Goal: Check status: Check status

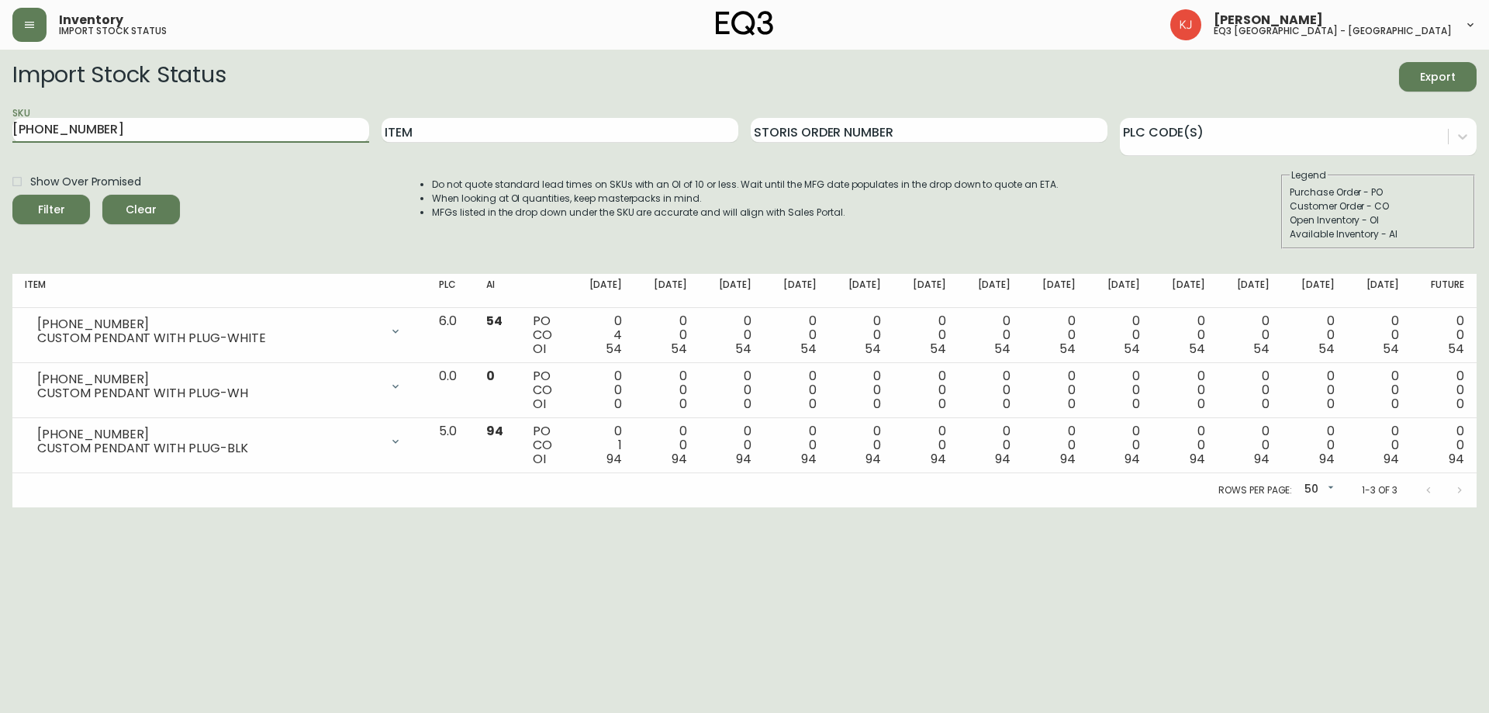
drag, startPoint x: 130, startPoint y: 133, endPoint x: 9, endPoint y: 114, distance: 122.4
click at [9, 114] on main "Import Stock Status Export SKU [PHONE_NUMBER] Item Storis Order Number PLC Code…" at bounding box center [744, 279] width 1489 height 458
click at [12, 195] on button "Filter" at bounding box center [51, 209] width 78 height 29
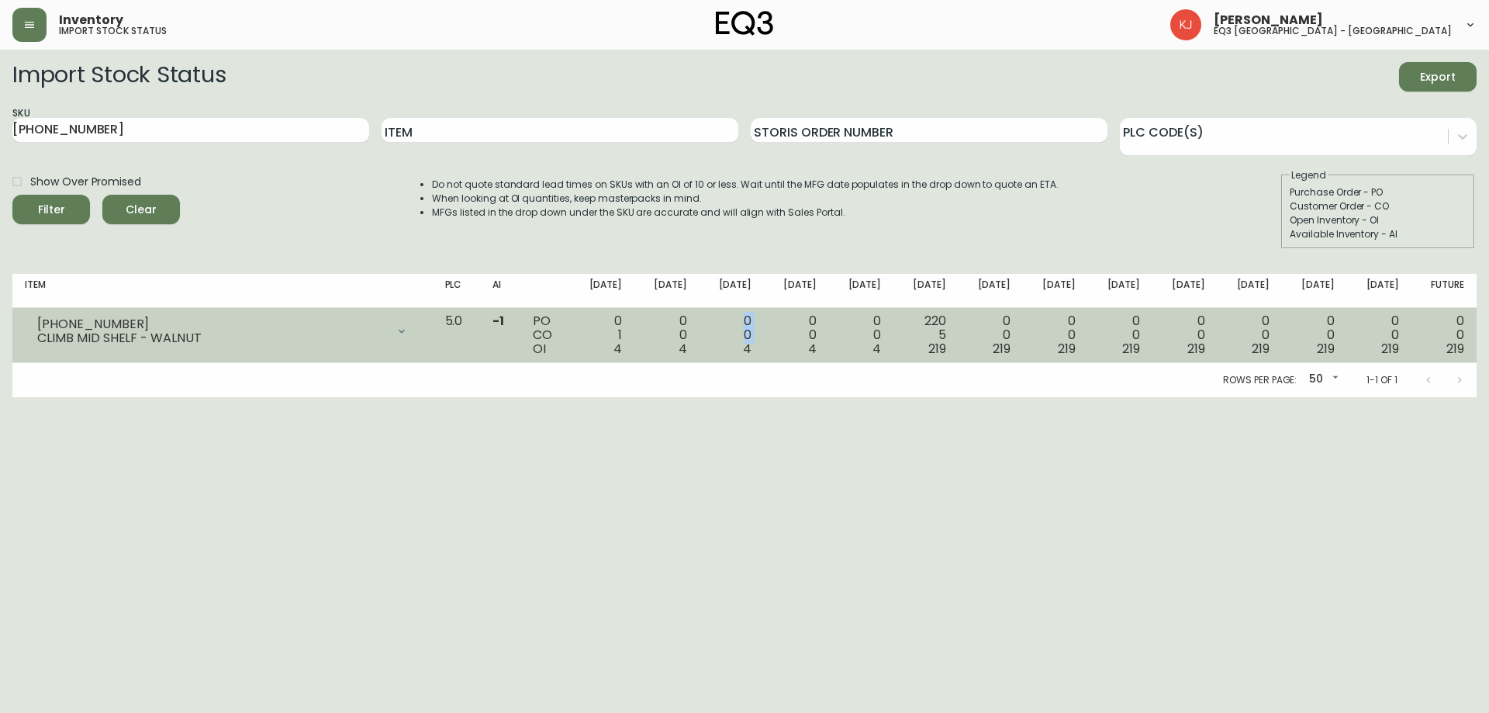
drag, startPoint x: 741, startPoint y: 319, endPoint x: 732, endPoint y: 356, distance: 38.2
click at [732, 356] on td "0 0 4" at bounding box center [732, 335] width 65 height 55
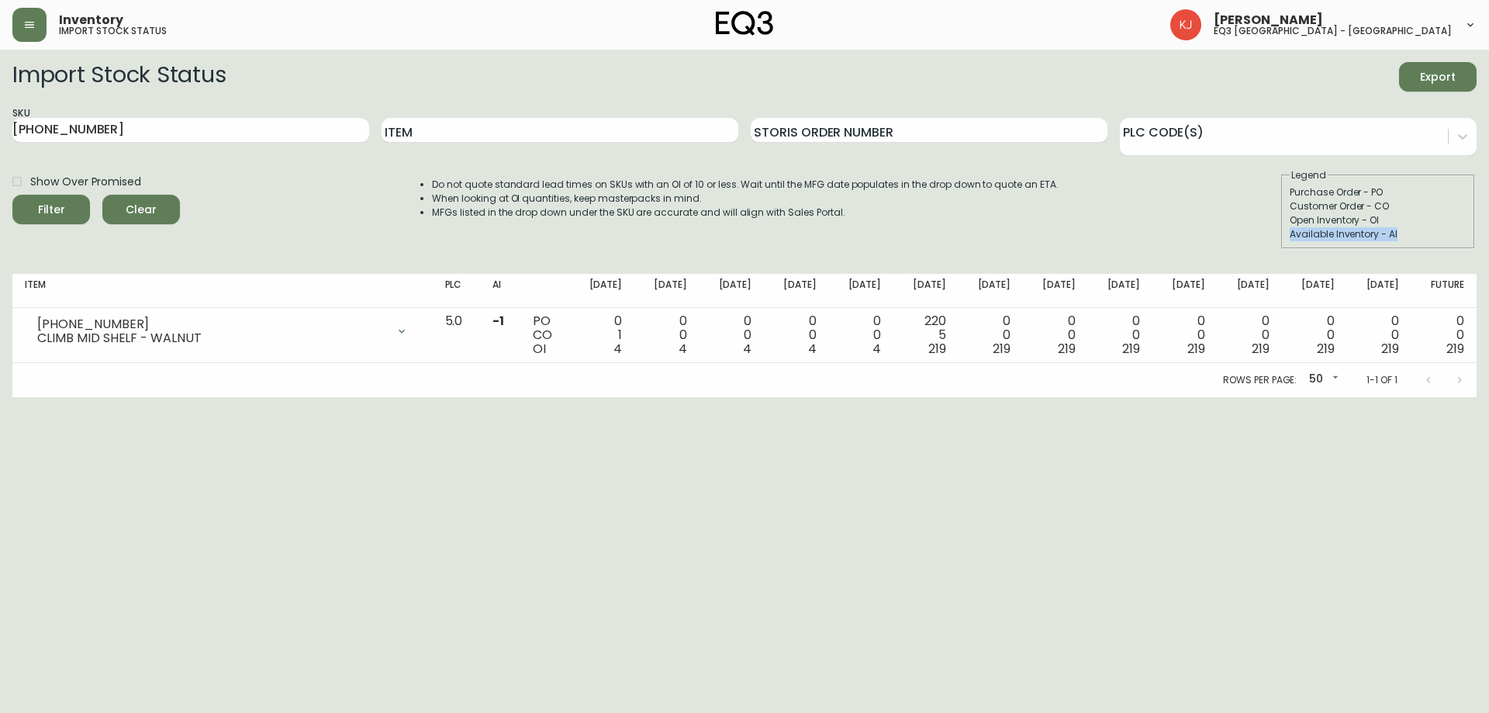
drag, startPoint x: 1396, startPoint y: 231, endPoint x: 1279, endPoint y: 237, distance: 117.2
click at [1280, 237] on div "Legend Purchase Order - PO Customer Order - CO Open Inventory - OI Available In…" at bounding box center [1378, 208] width 197 height 81
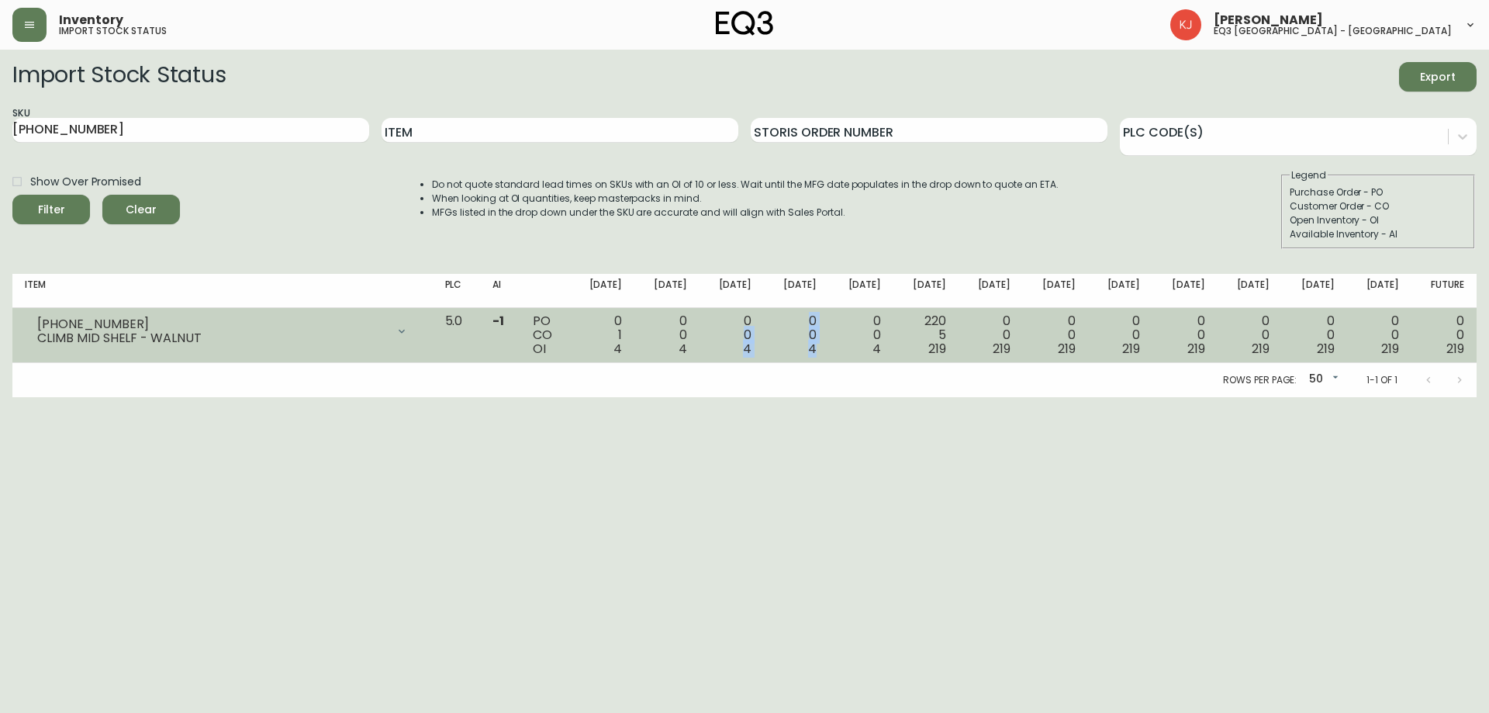
drag, startPoint x: 741, startPoint y: 331, endPoint x: 840, endPoint y: 361, distance: 103.0
click at [840, 361] on tr "[PHONE_NUMBER] CLIMB MID SHELF - WALNUT Opening Balance 5 ( [DATE] ) Customer O…" at bounding box center [744, 335] width 1464 height 55
click at [752, 330] on div "0 0 4" at bounding box center [732, 335] width 40 height 42
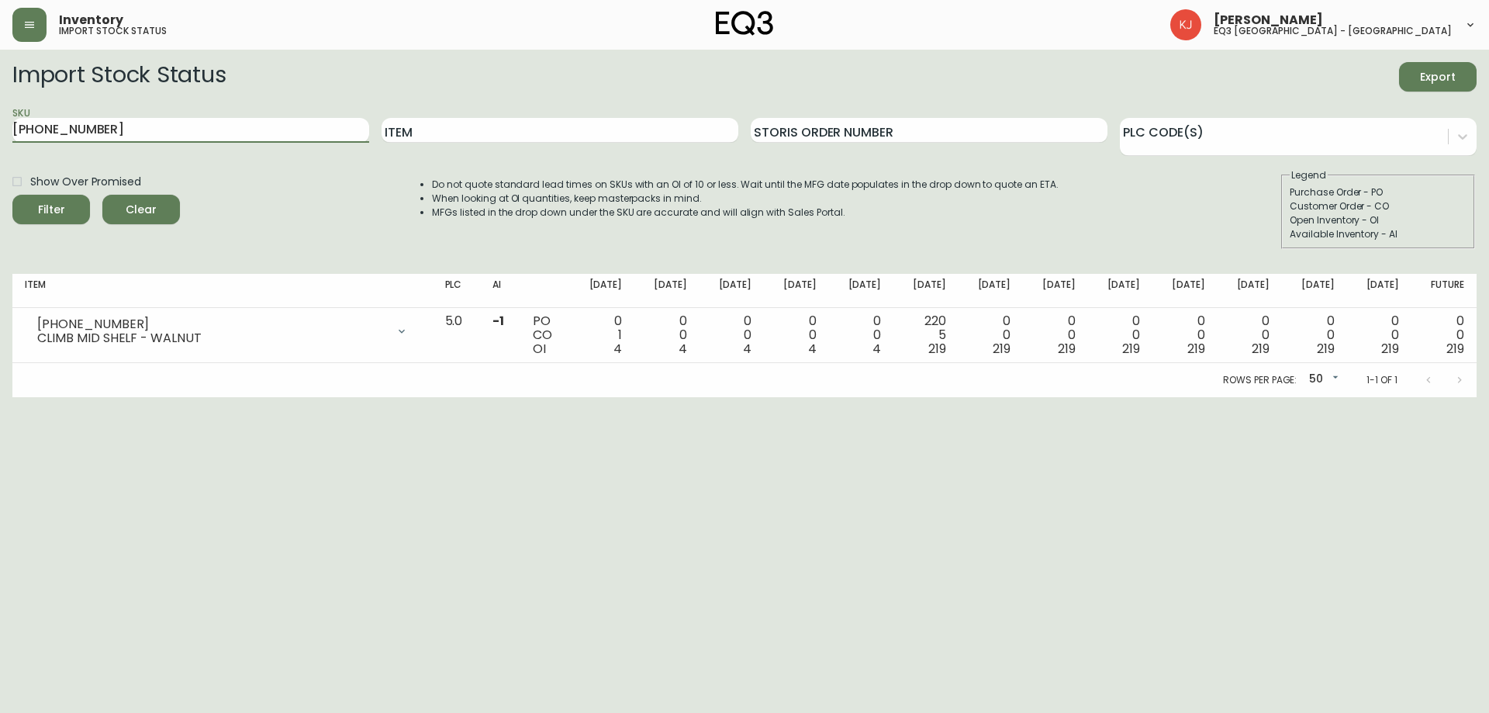
drag, startPoint x: 98, startPoint y: 126, endPoint x: 0, endPoint y: 126, distance: 98.5
click at [0, 126] on main "Import Stock Status Export SKU [PHONE_NUMBER] Item Storis Order Number PLC Code…" at bounding box center [744, 223] width 1489 height 347
click at [1398, 397] on html "Inventory import stock status [PERSON_NAME] eq3 [GEOGRAPHIC_DATA] - [GEOGRAPHIC…" at bounding box center [744, 198] width 1489 height 397
click at [1320, 397] on html "Inventory import stock status [PERSON_NAME] eq3 [GEOGRAPHIC_DATA] - [GEOGRAPHIC…" at bounding box center [744, 198] width 1489 height 397
click at [1313, 397] on html "Inventory import stock status [PERSON_NAME] eq3 [GEOGRAPHIC_DATA] - [GEOGRAPHIC…" at bounding box center [744, 198] width 1489 height 397
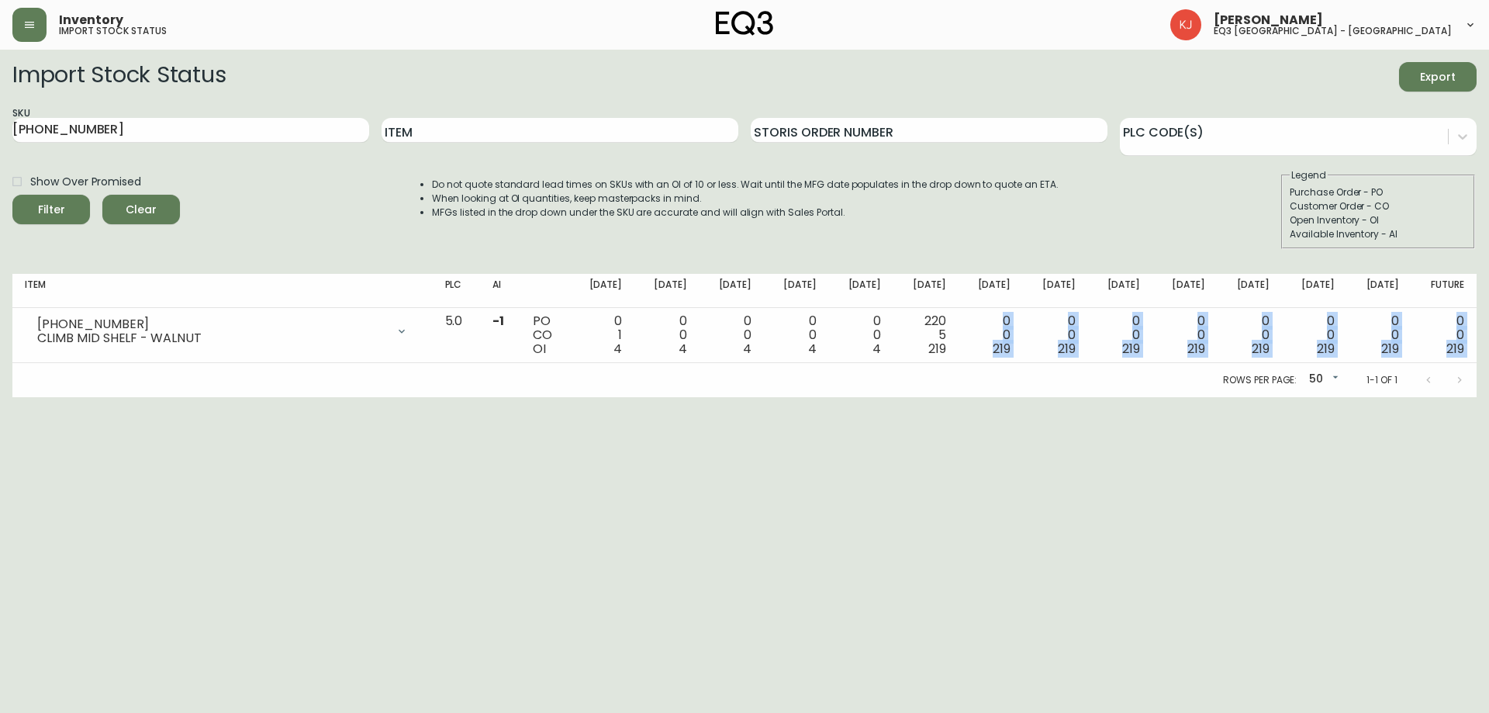
drag, startPoint x: 1005, startPoint y: 317, endPoint x: 1021, endPoint y: 388, distance: 72.3
click at [1021, 388] on div "Item PLC AI [DATE] Sep [DATE] Oct [DATE] Oct [DATE] [DATE] Nov [DATE] Nov [DATE…" at bounding box center [744, 335] width 1464 height 123
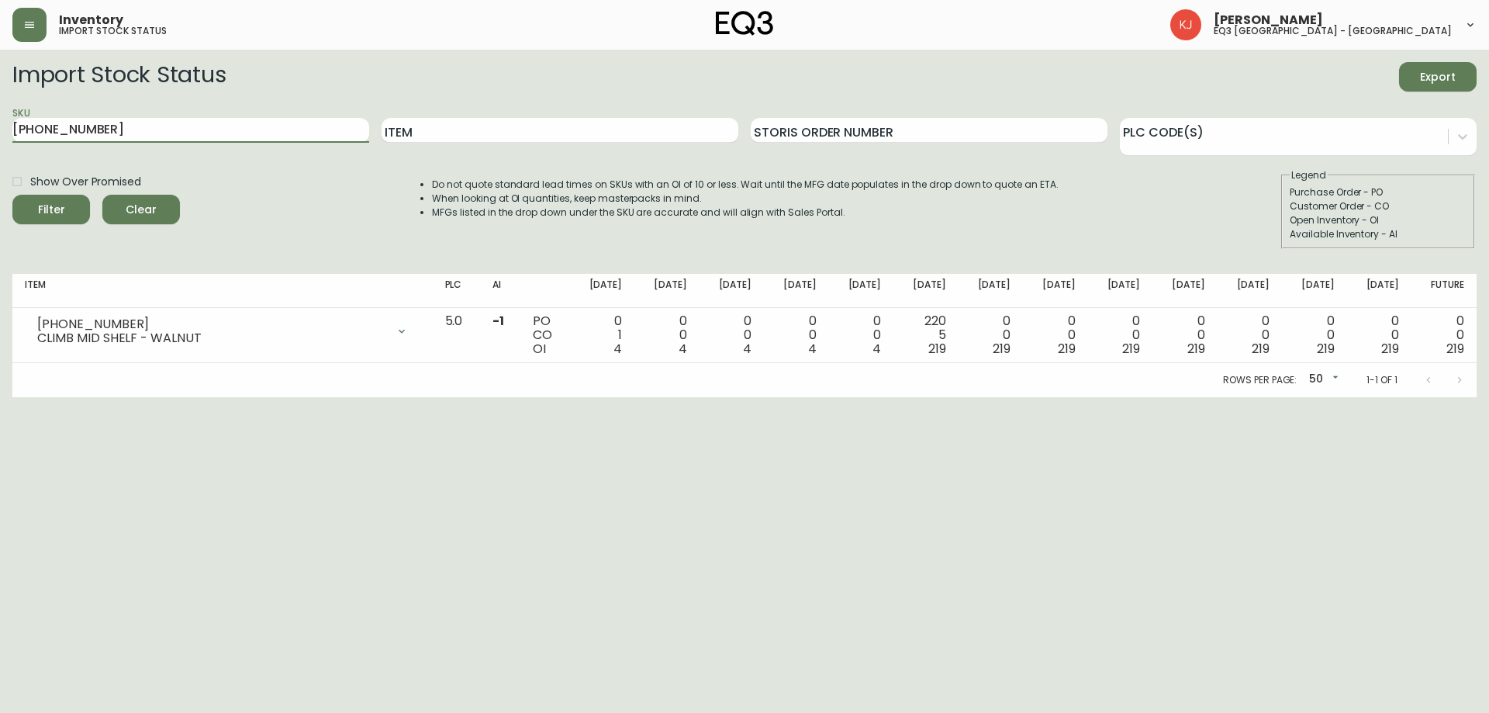
drag, startPoint x: 127, startPoint y: 141, endPoint x: 0, endPoint y: 114, distance: 130.1
click at [0, 114] on main "Import Stock Status Export SKU [PHONE_NUMBER] Item Storis Order Number PLC Code…" at bounding box center [744, 223] width 1489 height 347
click at [12, 195] on button "Filter" at bounding box center [51, 209] width 78 height 29
drag, startPoint x: 98, startPoint y: 132, endPoint x: 0, endPoint y: 123, distance: 98.2
click at [0, 123] on main "Import Stock Status Export SKU [PHONE_NUMBER] Item Storis Order Number PLC Code…" at bounding box center [744, 223] width 1489 height 347
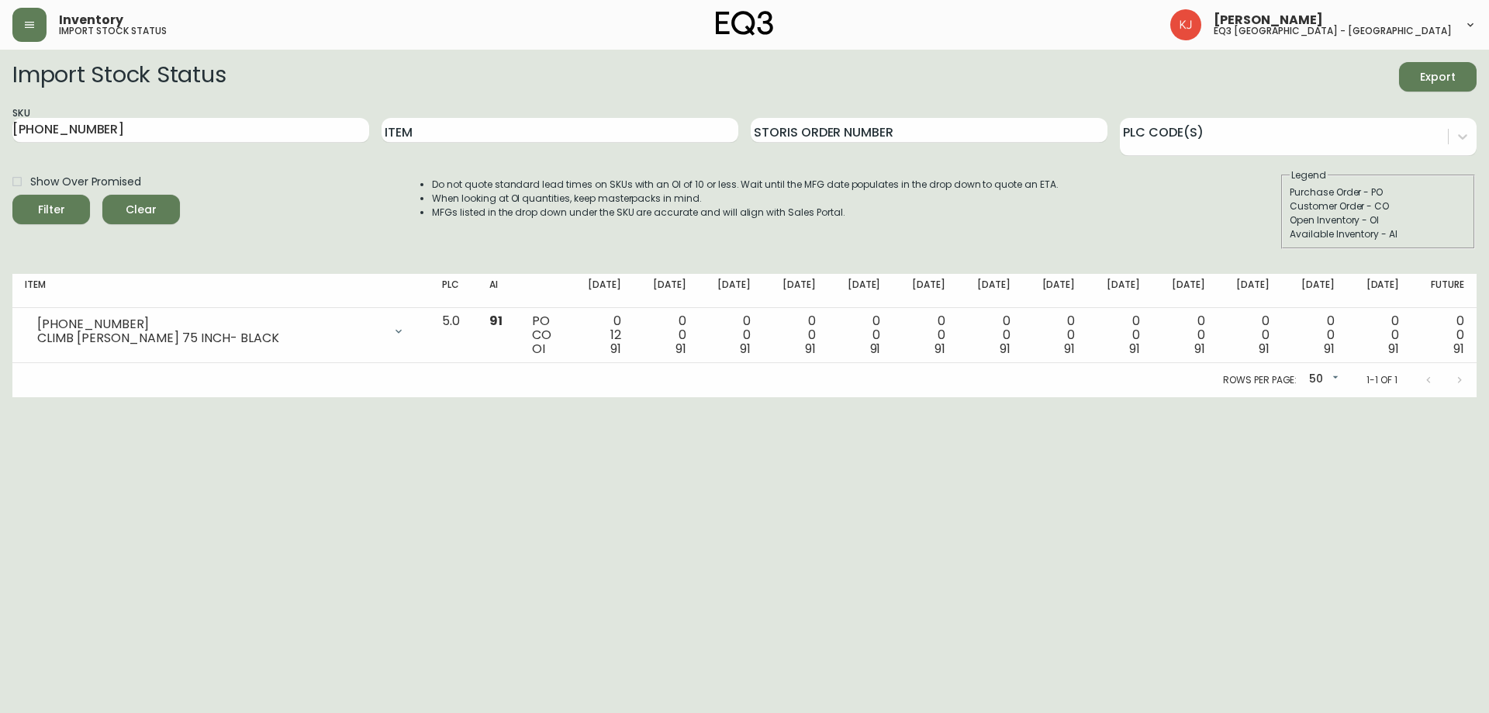
click at [1377, 397] on html "Inventory import stock status [PERSON_NAME] eq3 [GEOGRAPHIC_DATA] - [GEOGRAPHIC…" at bounding box center [744, 198] width 1489 height 397
drag, startPoint x: 126, startPoint y: 125, endPoint x: 0, endPoint y: 142, distance: 127.6
click at [0, 142] on main "Import Stock Status Export SKU [PHONE_NUMBER] Item Storis Order Number PLC Code…" at bounding box center [744, 223] width 1489 height 347
click at [12, 195] on button "Filter" at bounding box center [51, 209] width 78 height 29
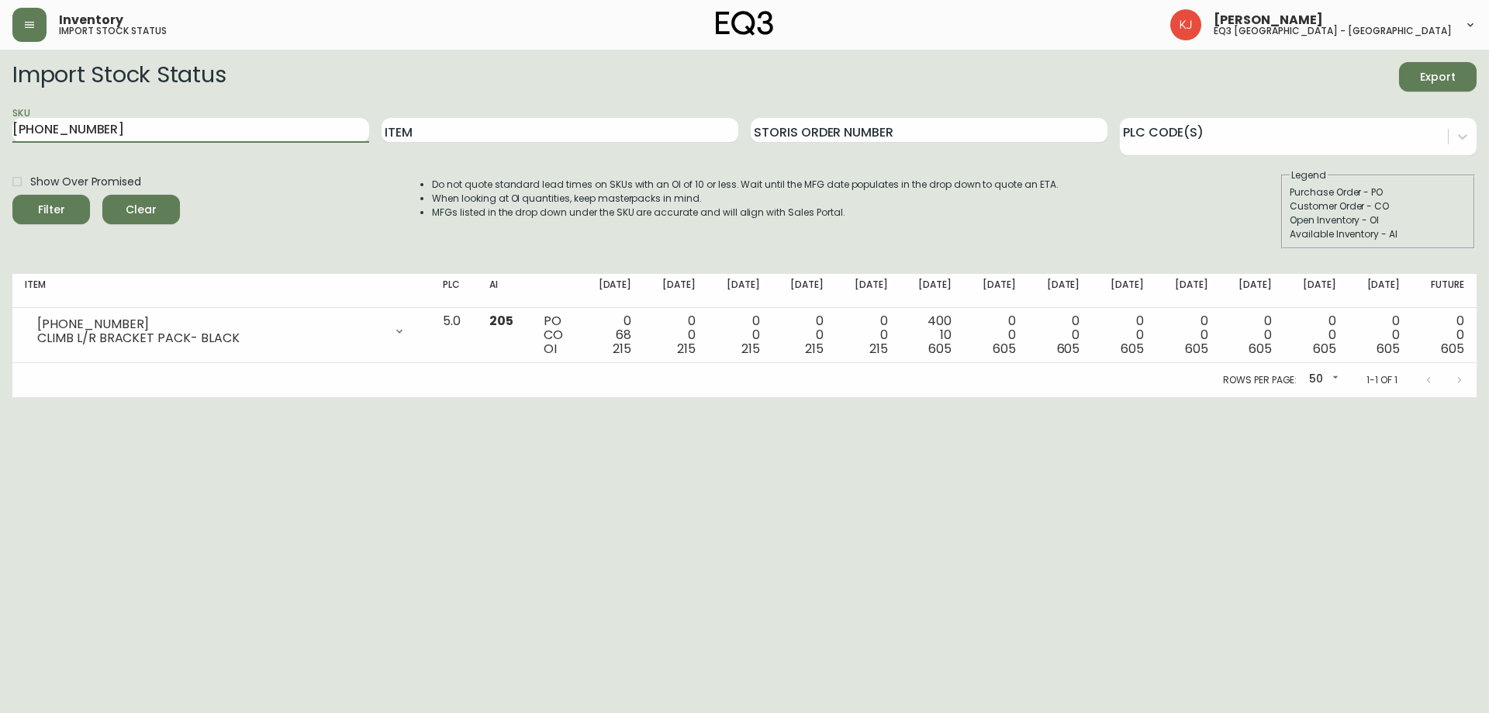
drag, startPoint x: 128, startPoint y: 133, endPoint x: 0, endPoint y: 142, distance: 128.3
click at [0, 142] on main "Import Stock Status Export SKU [PHONE_NUMBER] Item Storis Order Number PLC Code…" at bounding box center [744, 223] width 1489 height 347
type input "[PHONE_NUMBER]"
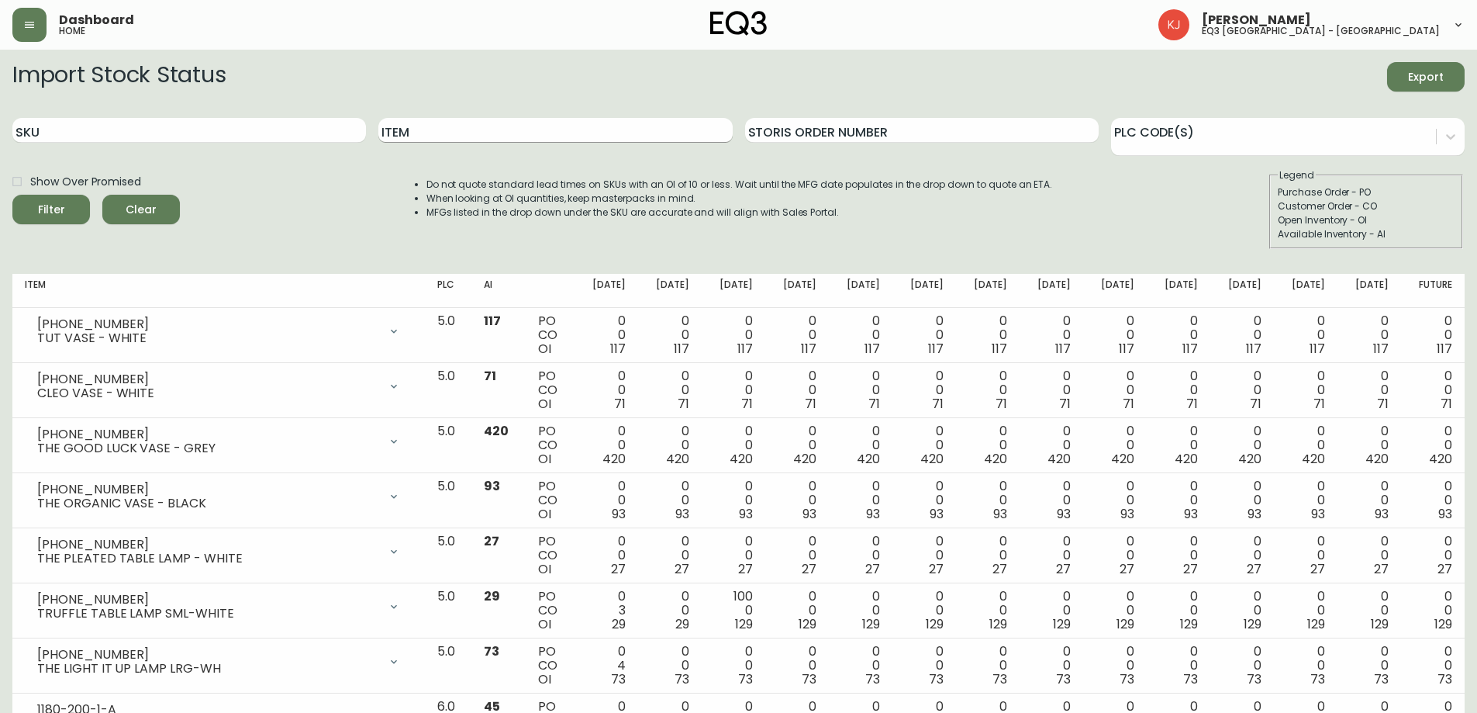
click at [456, 130] on input "Item" at bounding box center [555, 130] width 354 height 25
click at [12, 195] on button "Filter" at bounding box center [51, 209] width 78 height 29
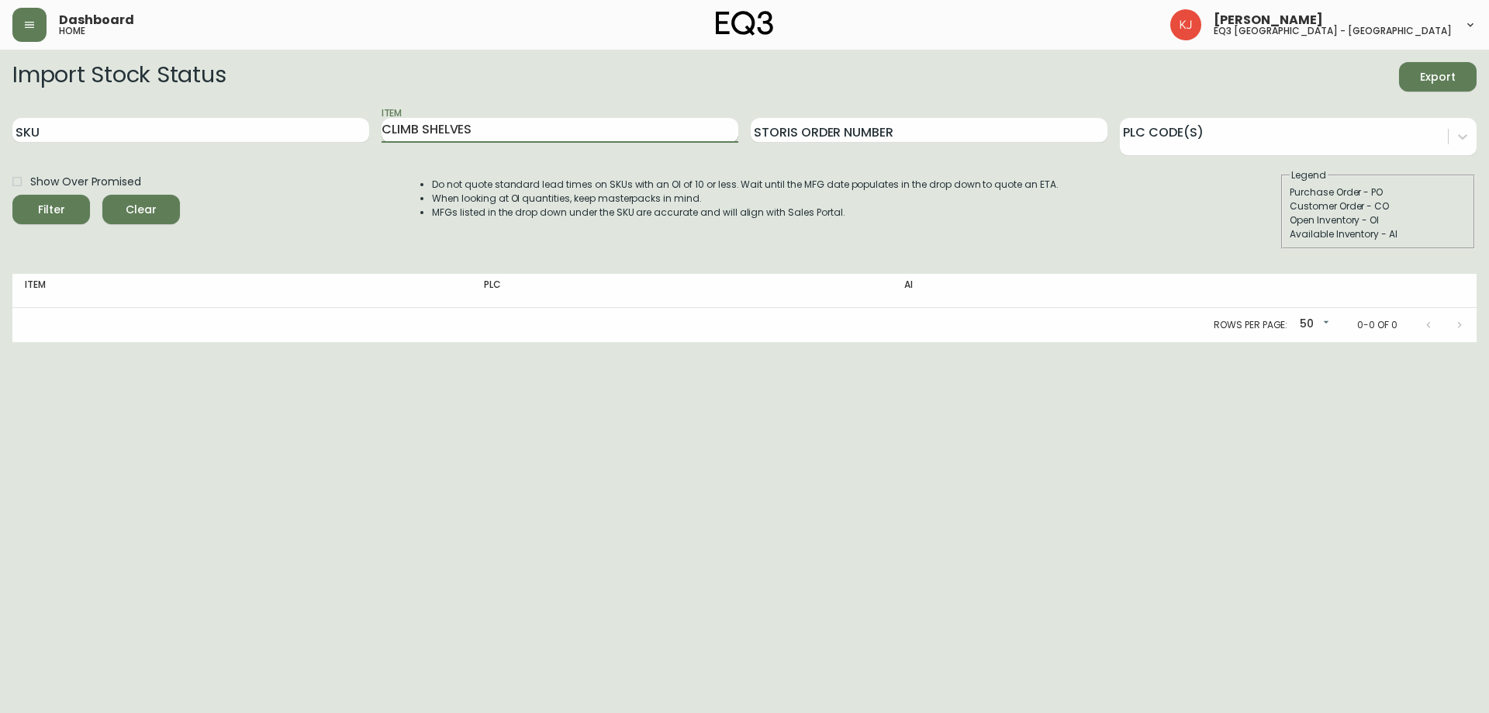
drag, startPoint x: 565, startPoint y: 116, endPoint x: 547, endPoint y: 125, distance: 20.1
click at [564, 117] on div "Item CLIMB SHELVES" at bounding box center [560, 130] width 357 height 50
drag, startPoint x: 541, startPoint y: 126, endPoint x: 423, endPoint y: 140, distance: 118.6
click at [423, 140] on input "CLIMB SHELVES" at bounding box center [560, 130] width 357 height 25
click at [12, 195] on button "Filter" at bounding box center [51, 209] width 78 height 29
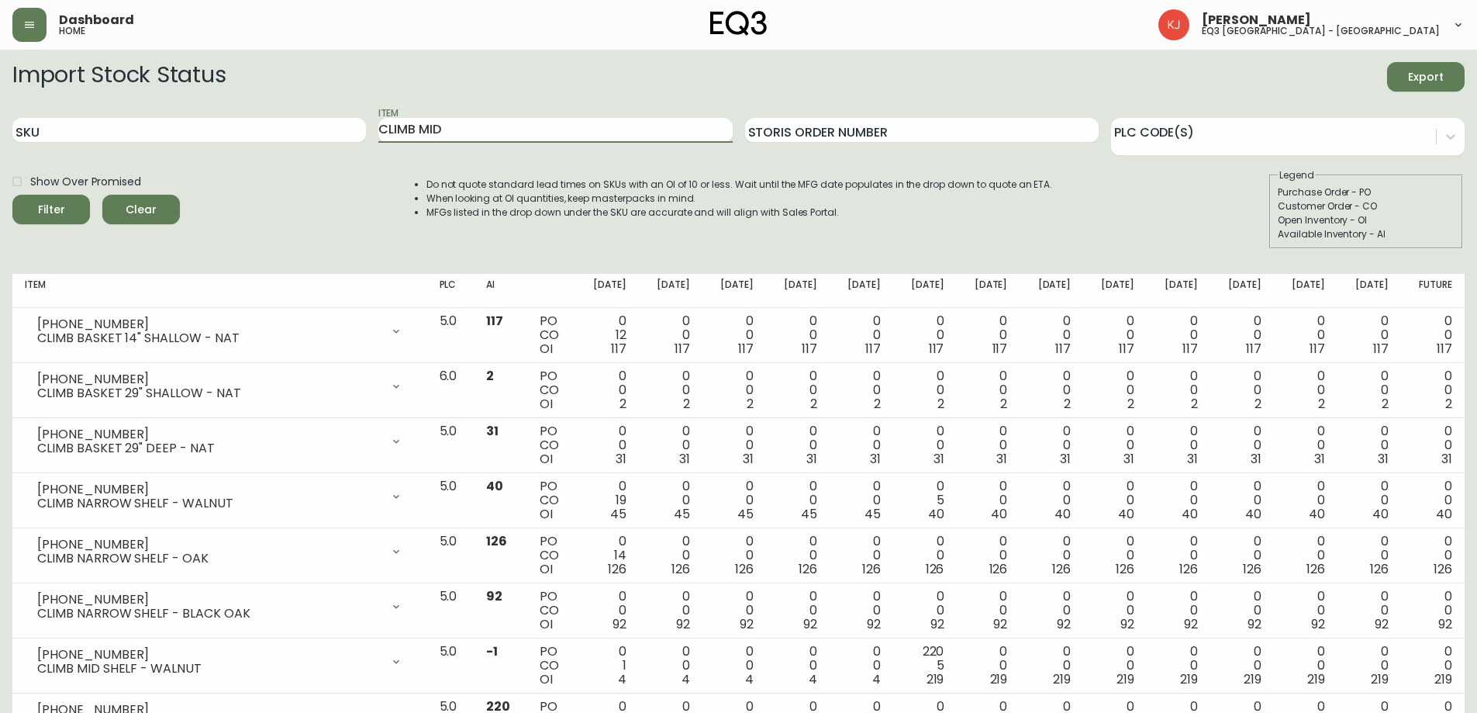
type input "CLIMB MID"
click at [12, 195] on button "Filter" at bounding box center [51, 209] width 78 height 29
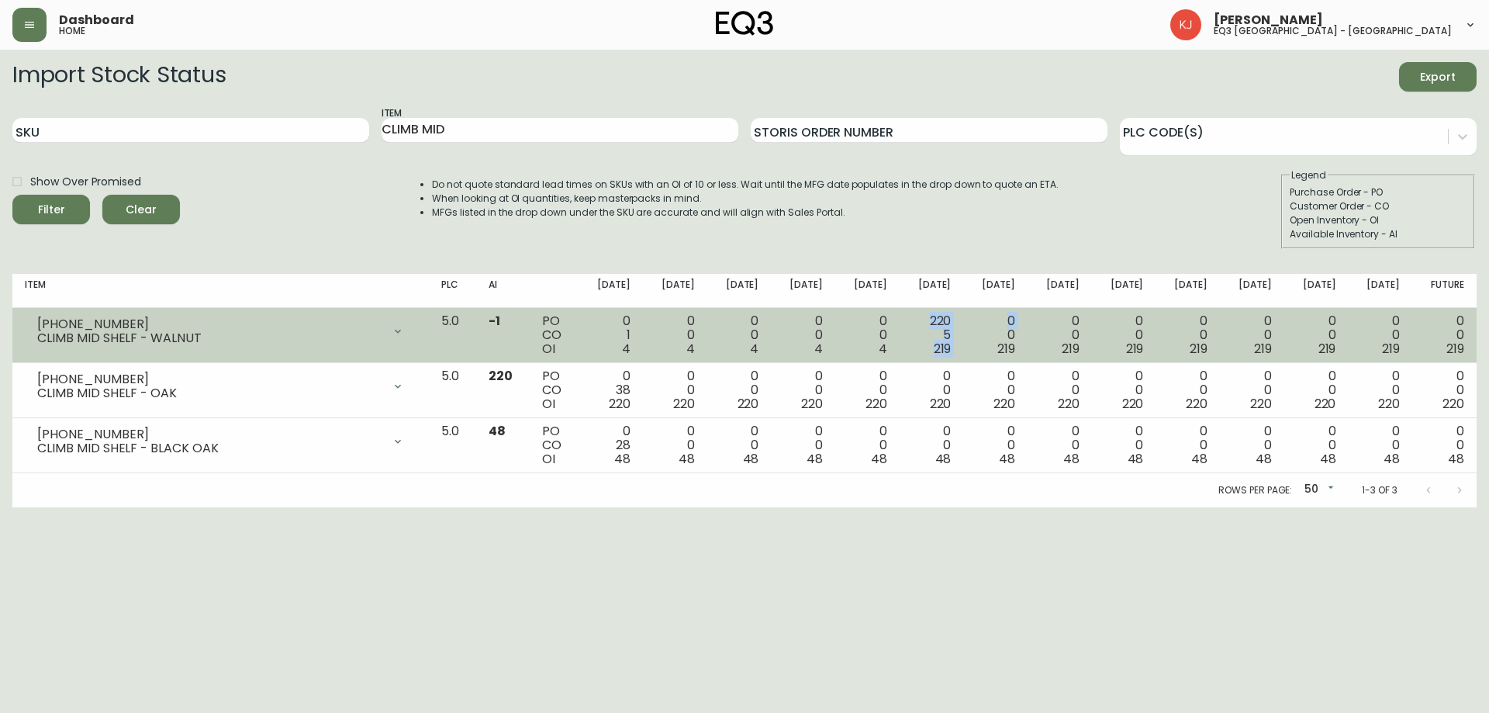
drag, startPoint x: 944, startPoint y: 320, endPoint x: 992, endPoint y: 338, distance: 51.6
click at [992, 338] on tr "[PHONE_NUMBER] CLIMB MID SHELF - WALNUT Opening Balance 5 ( [DATE] ) Customer O…" at bounding box center [744, 335] width 1464 height 55
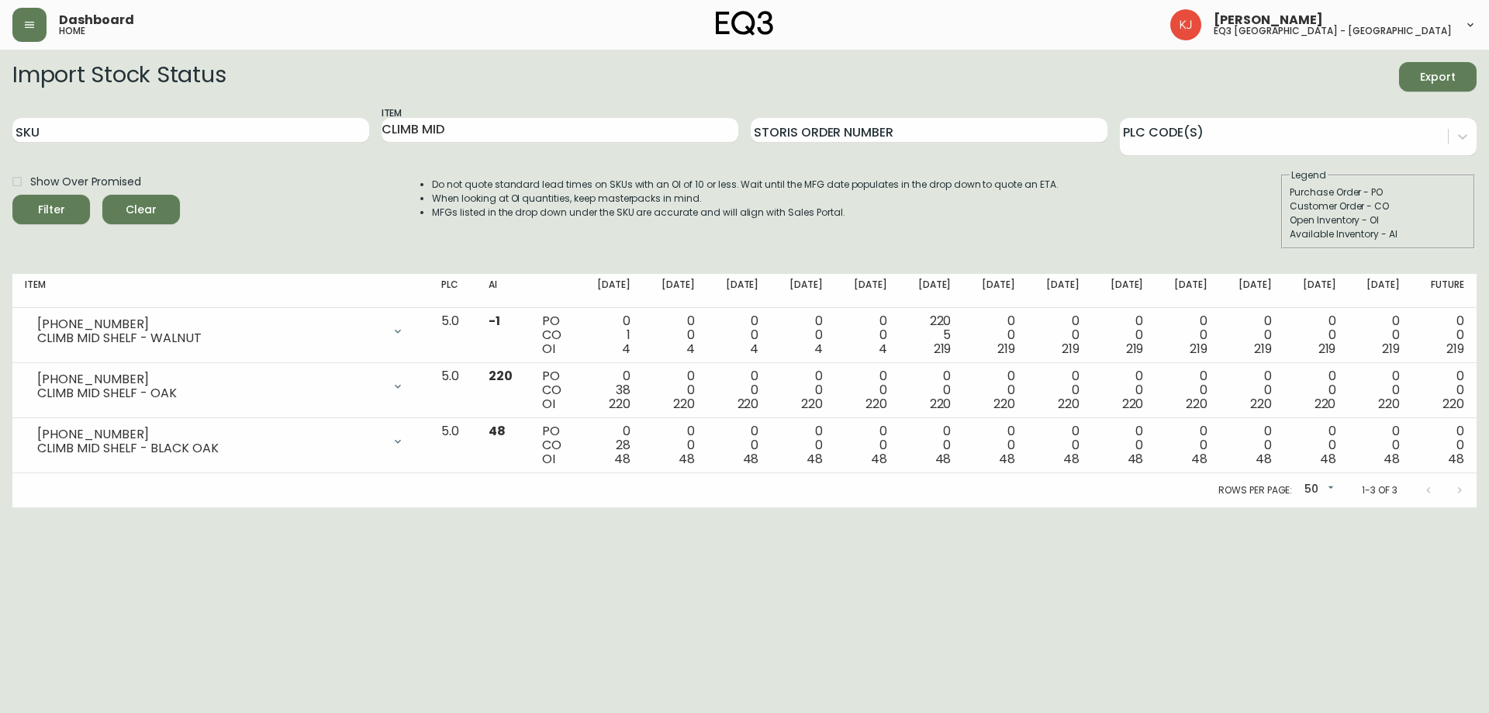
click at [91, 117] on div "SKU" at bounding box center [190, 130] width 357 height 50
click at [78, 131] on input "SKU" at bounding box center [190, 130] width 357 height 25
paste input "3020-623-13-A"
type input "3020-623-13-A"
click at [12, 195] on button "Filter" at bounding box center [51, 209] width 78 height 29
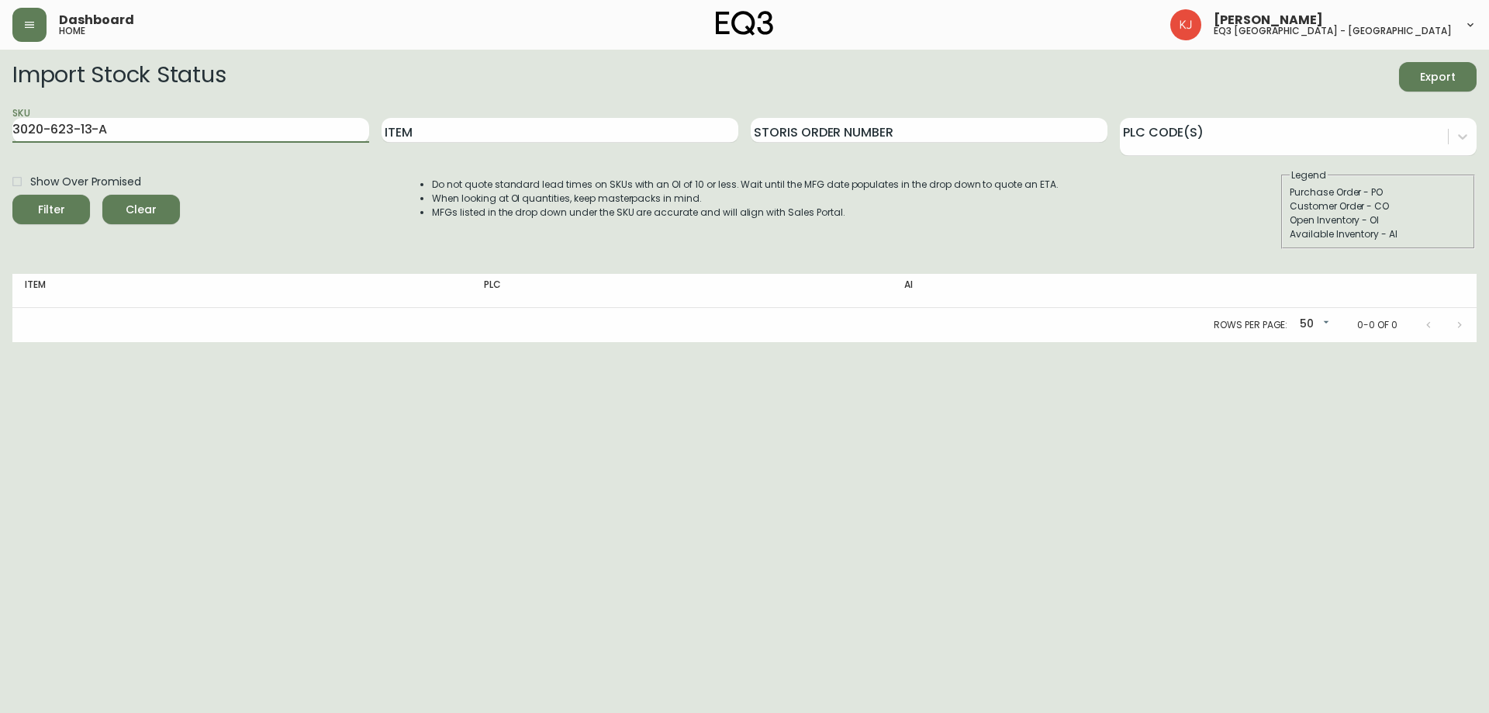
drag, startPoint x: 157, startPoint y: 133, endPoint x: 0, endPoint y: 145, distance: 157.9
click at [0, 145] on main "Import Stock Status Export SKU 3020-623-13-A Item Storis Order Number PLC Code(…" at bounding box center [744, 196] width 1489 height 292
click at [12, 195] on button "Filter" at bounding box center [51, 209] width 78 height 29
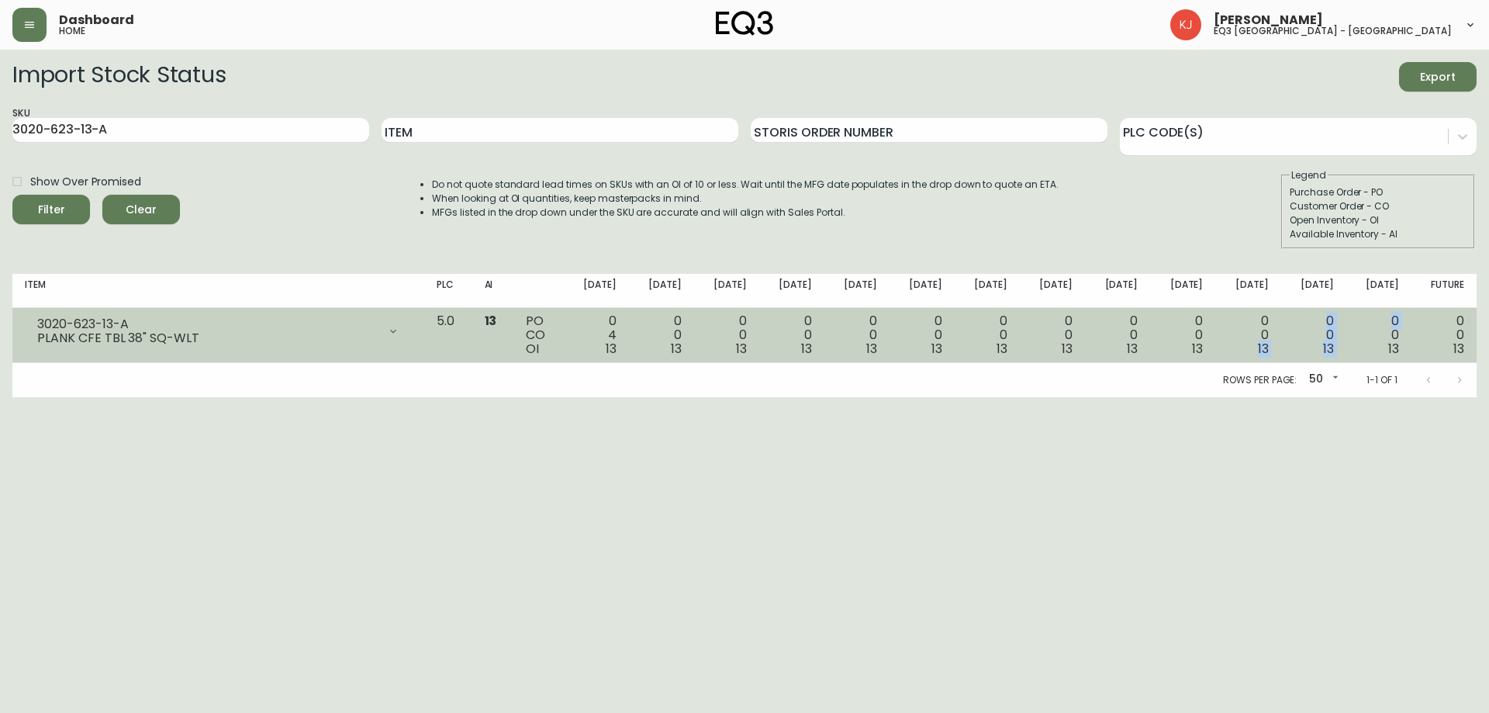
drag, startPoint x: 1260, startPoint y: 351, endPoint x: 1362, endPoint y: 341, distance: 102.0
click at [1362, 341] on tr "3020-623-13-A PLANK CFE TBL 38" SQ-WLT Opening Balance 17 ( [DATE] ) Customer O…" at bounding box center [744, 335] width 1464 height 55
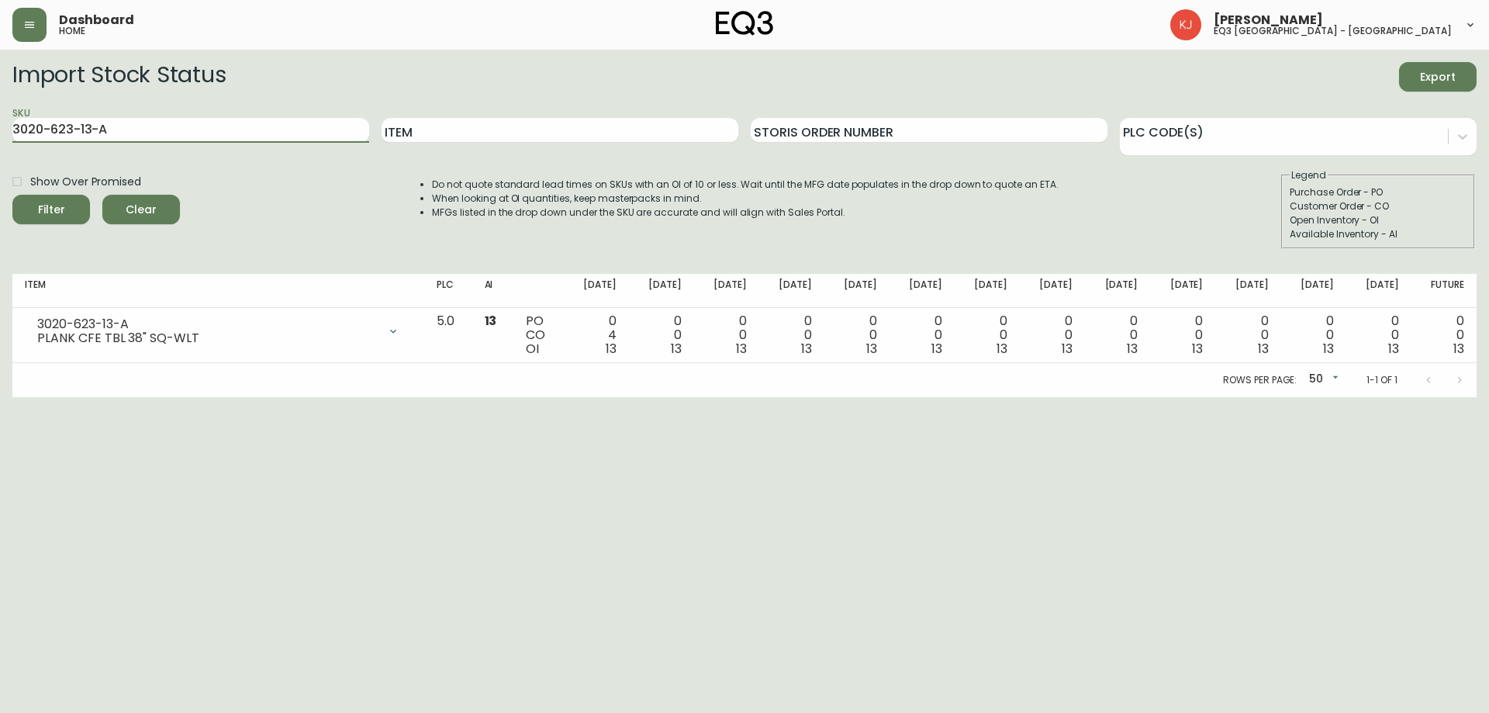
drag, startPoint x: 136, startPoint y: 136, endPoint x: 0, endPoint y: 112, distance: 138.7
click at [0, 112] on main "Import Stock Status Export SKU 3020-623-13-A Item Storis Order Number PLC Code(…" at bounding box center [744, 223] width 1489 height 347
paste input "9-13-B"
type input "3020-629-13-B"
click at [12, 195] on button "Filter" at bounding box center [51, 209] width 78 height 29
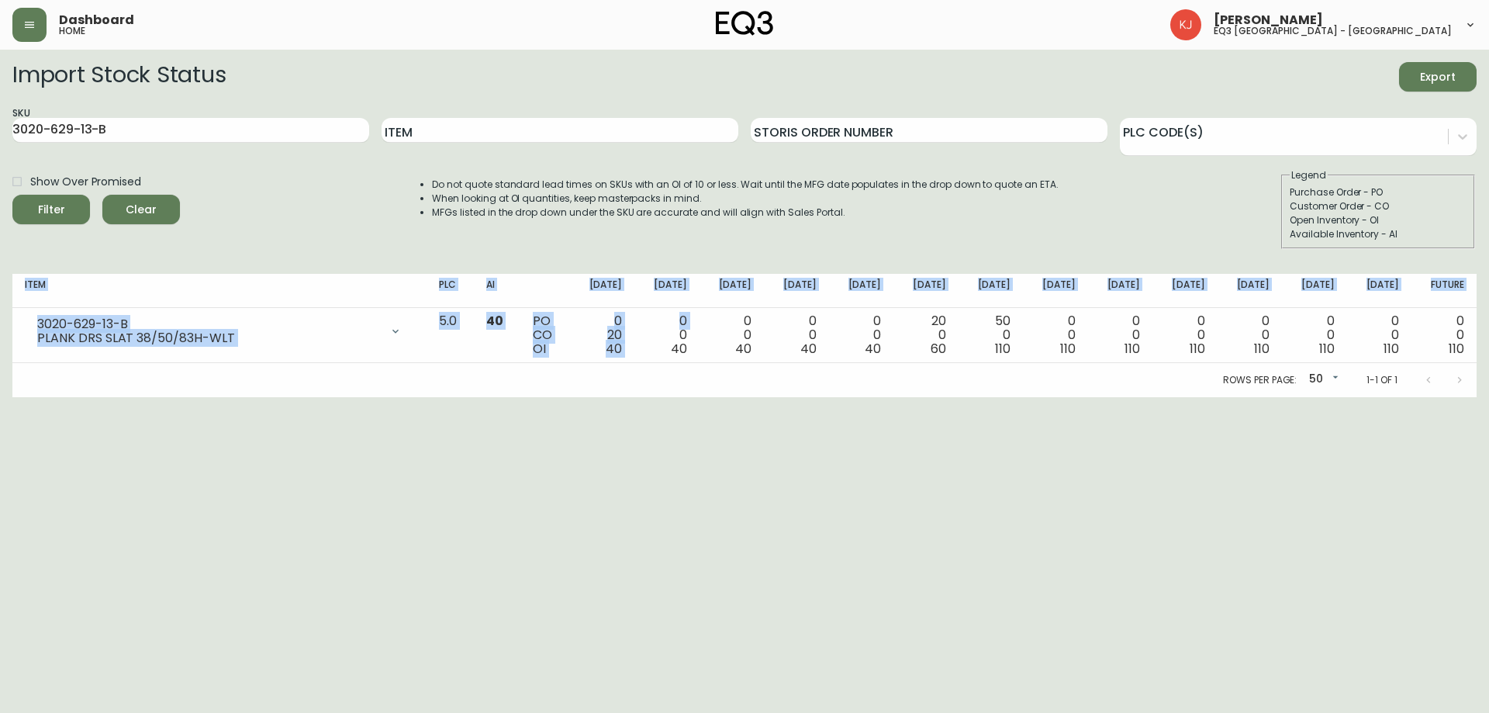
drag, startPoint x: 693, startPoint y: 329, endPoint x: 1488, endPoint y: 360, distance: 795.5
click at [1488, 360] on main "Import Stock Status Export SKU 3020-629-13-B Item Storis Order Number PLC Code(…" at bounding box center [744, 223] width 1489 height 347
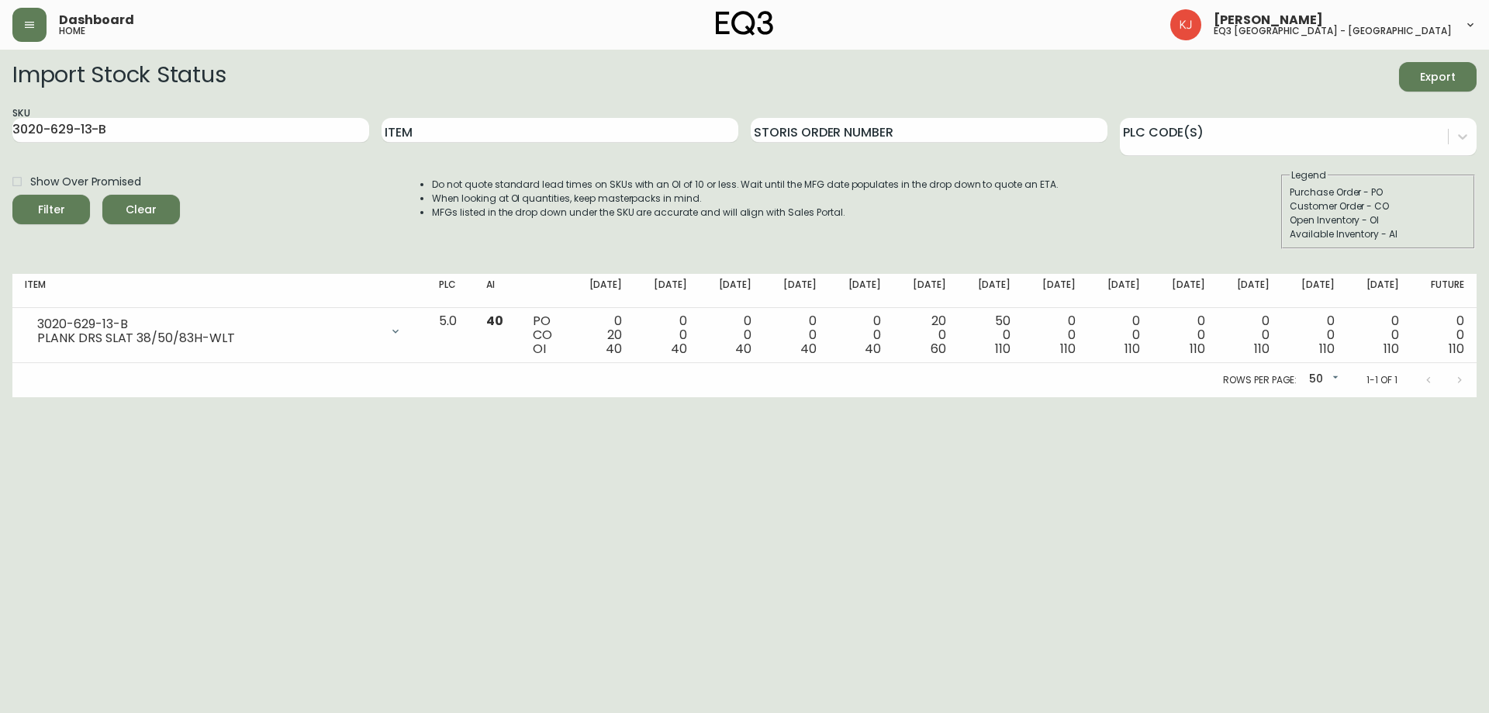
click at [1180, 379] on div "Rows per page: 50 50 1-1 of 1" at bounding box center [744, 380] width 1464 height 34
